Goal: Task Accomplishment & Management: Use online tool/utility

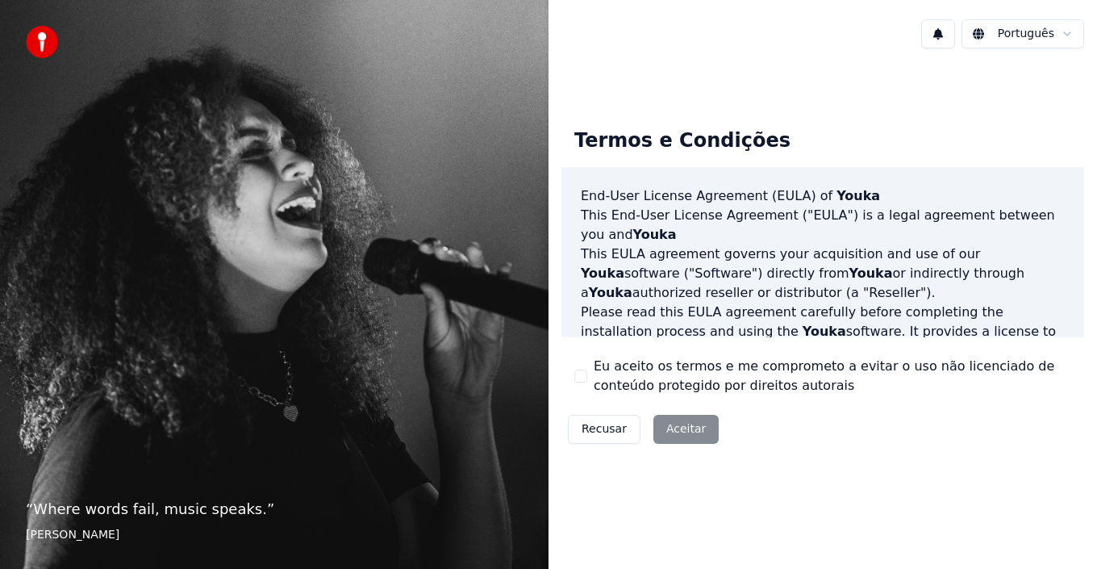
click at [602, 435] on button "Recusar" at bounding box center [604, 429] width 73 height 29
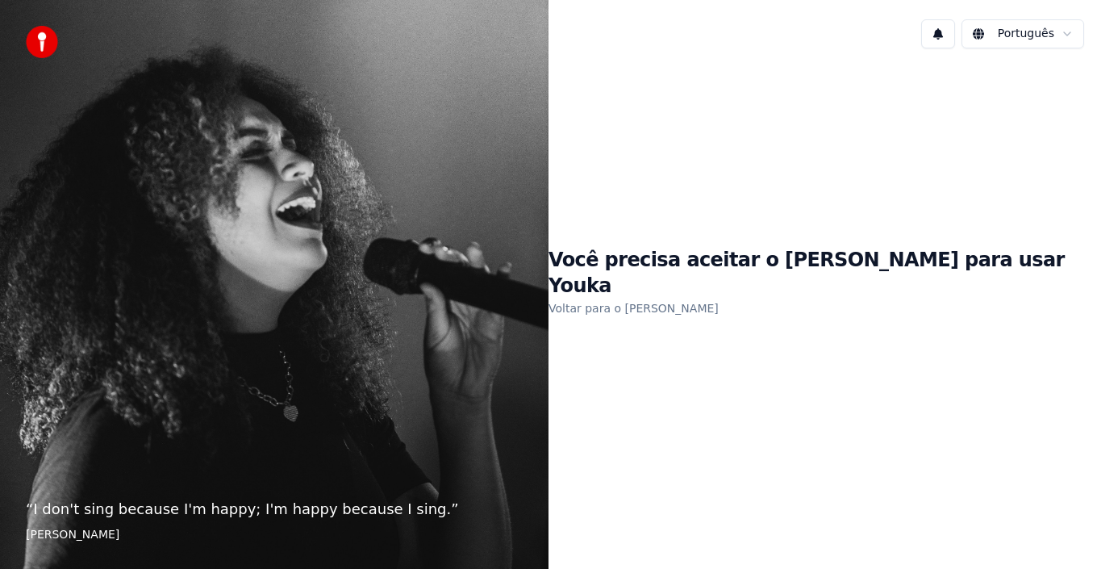
click at [1079, 219] on div "Você precisa aceitar o [PERSON_NAME] para usar Youka Voltar para o [PERSON_NAME]" at bounding box center [823, 282] width 549 height 443
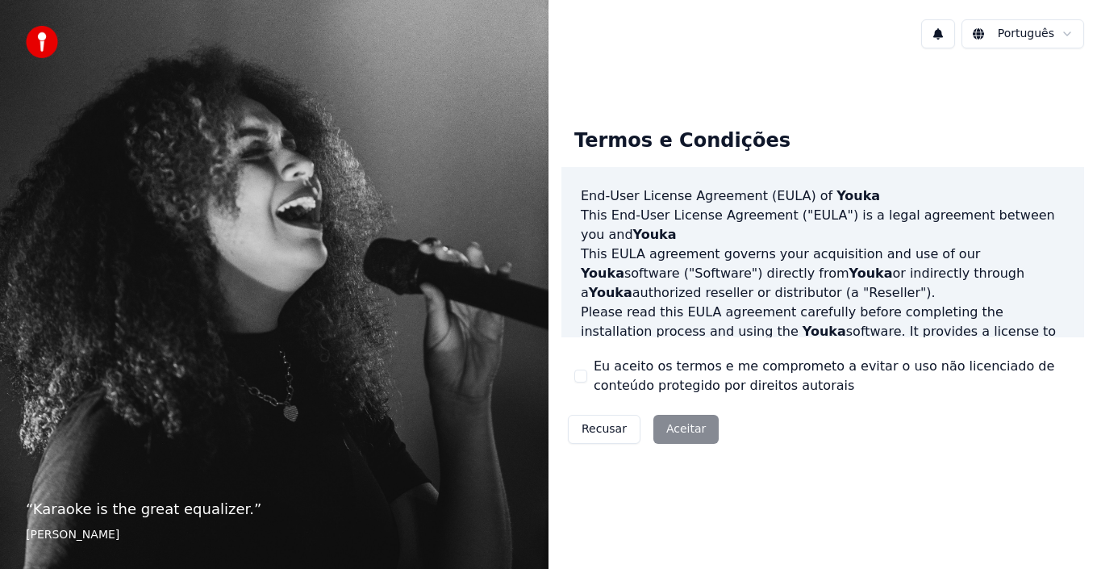
click at [673, 433] on div "Recusar Aceitar" at bounding box center [644, 429] width 164 height 42
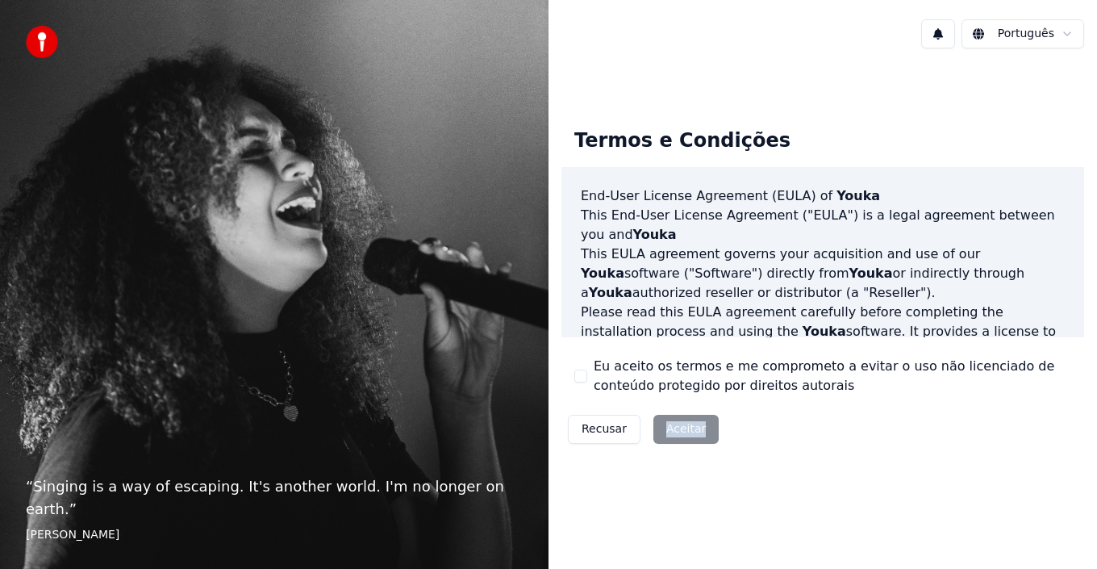
click at [673, 433] on div "Recusar Aceitar" at bounding box center [644, 429] width 164 height 42
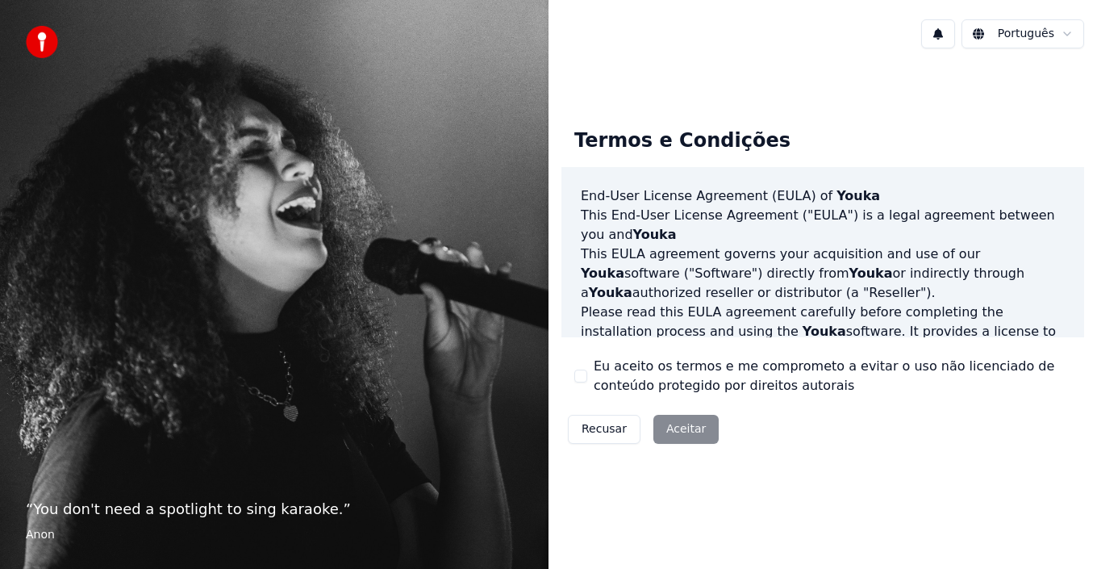
click at [672, 433] on div "Recusar Aceitar" at bounding box center [644, 429] width 164 height 42
click at [684, 429] on div "Recusar Aceitar" at bounding box center [644, 429] width 164 height 42
